Goal: Information Seeking & Learning: Learn about a topic

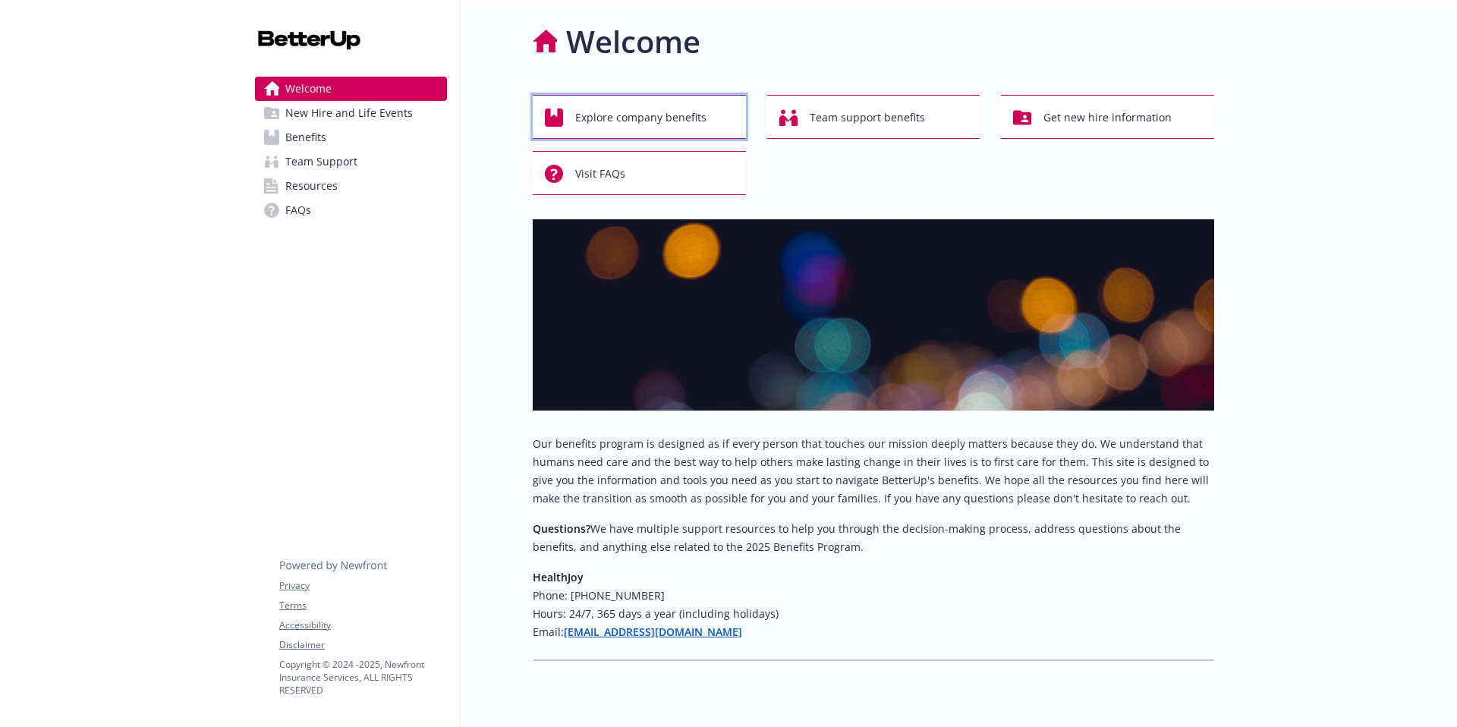
click at [661, 120] on span "Explore company benefits" at bounding box center [640, 117] width 131 height 29
